Goal: Book appointment/travel/reservation

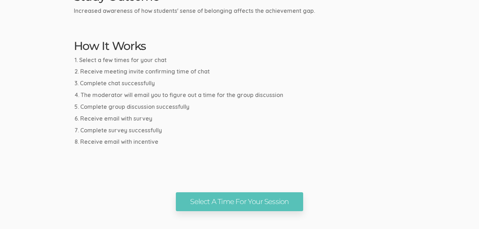
scroll to position [456, 0]
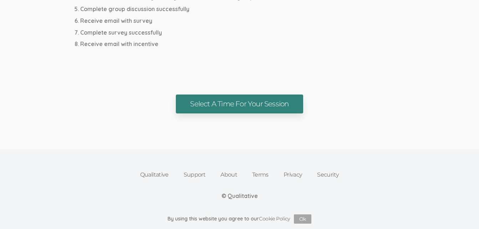
click at [258, 104] on link "Select A Time For Your Session" at bounding box center [239, 104] width 127 height 19
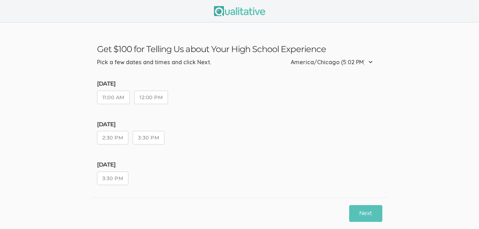
click at [112, 98] on button "11:00 AM" at bounding box center [113, 98] width 33 height 14
click at [370, 215] on button "Next" at bounding box center [365, 213] width 33 height 17
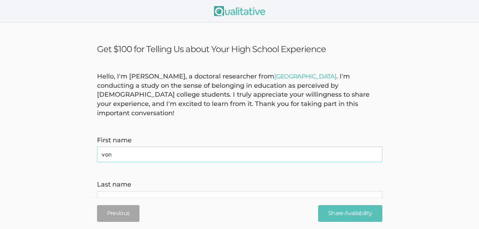
type name "von"
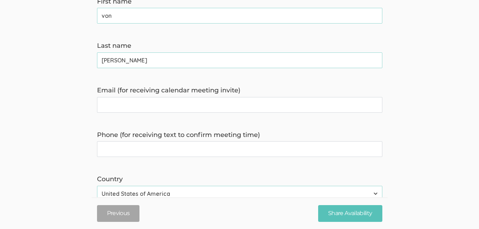
scroll to position [148, 0]
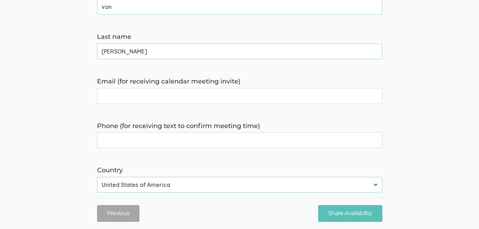
type name "giles"
click at [236, 88] on invite\) "Email (for receiving calendar meeting invite)" at bounding box center [239, 96] width 285 height 16
type invite\) "vdgiles7@gmail.com"
click at [196, 134] on time\) "Phone (for receiving text to confirm meeting time)" at bounding box center [239, 140] width 285 height 16
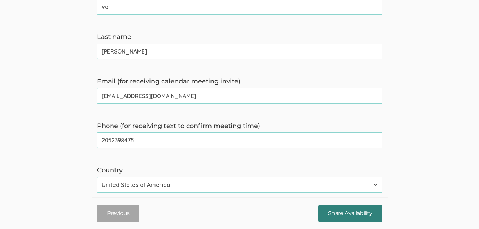
type time\) "2052398475"
click at [345, 214] on input "Share Availability" at bounding box center [350, 213] width 64 height 17
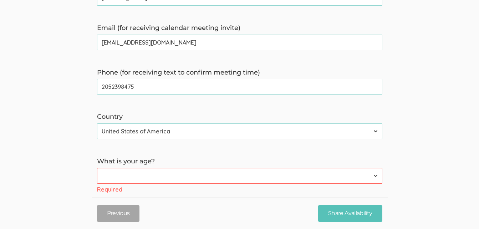
click at [295, 168] on select "Less than 18 years 18 to 34 years More than 34 years" at bounding box center [239, 176] width 285 height 16
select select "1"
click at [97, 168] on select "Less than 18 years 18 to 34 years More than 34 years" at bounding box center [239, 176] width 285 height 16
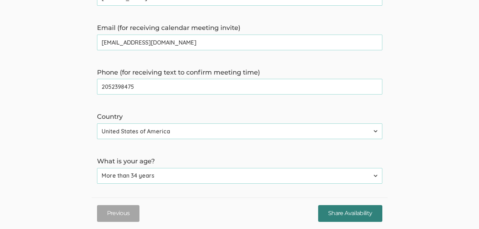
click at [350, 213] on input "Share Availability" at bounding box center [350, 213] width 64 height 17
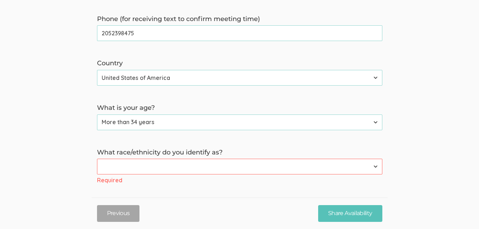
click at [280, 159] on select "American Indian or Alaska Native Asian Black or African American Hispanic or La…" at bounding box center [239, 167] width 285 height 16
select select "2"
click at [97, 159] on select "American Indian or Alaska Native Asian Black or African American Hispanic or La…" at bounding box center [239, 167] width 285 height 16
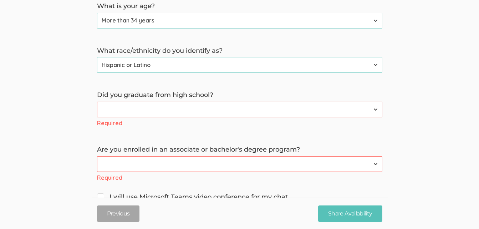
scroll to position [378, 0]
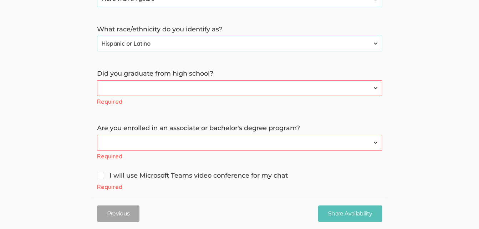
click at [325, 80] on select "Yes No" at bounding box center [239, 88] width 285 height 16
select select "0"
click at [97, 80] on select "Yes No" at bounding box center [239, 88] width 285 height 16
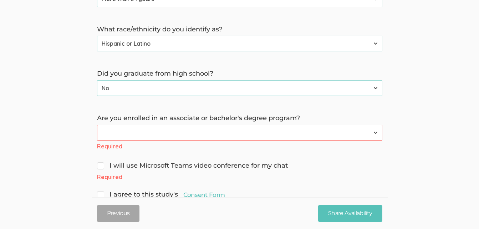
click at [191, 125] on select "Yes No" at bounding box center [239, 133] width 285 height 16
select select "1"
click at [97, 125] on select "Yes No" at bounding box center [239, 133] width 285 height 16
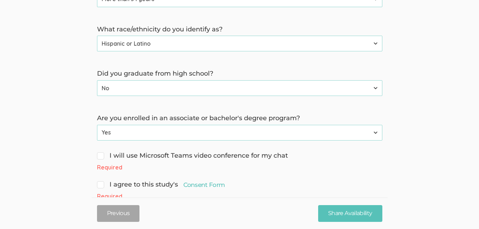
click at [102, 151] on span "I will use Microsoft Teams video conference for my chat" at bounding box center [192, 155] width 191 height 9
click at [102, 153] on input "I will use Microsoft Teams video conference for my chat" at bounding box center [99, 155] width 5 height 5
checkbox input "true"
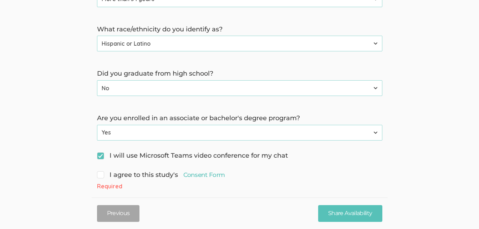
click at [104, 170] on span "I agree to this study's Consent Form" at bounding box center [161, 174] width 128 height 9
click at [102, 172] on input "I agree to this study's Consent Form" at bounding box center [99, 174] width 5 height 5
checkbox input "true"
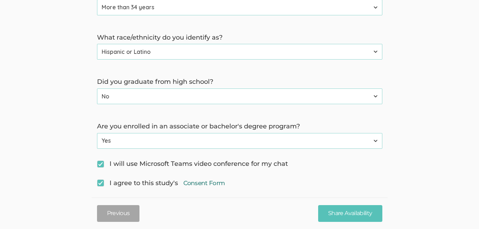
click at [196, 179] on link "Consent Form" at bounding box center [204, 183] width 42 height 9
click at [351, 212] on input "Share Availability" at bounding box center [350, 213] width 64 height 17
